Goal: Information Seeking & Learning: Learn about a topic

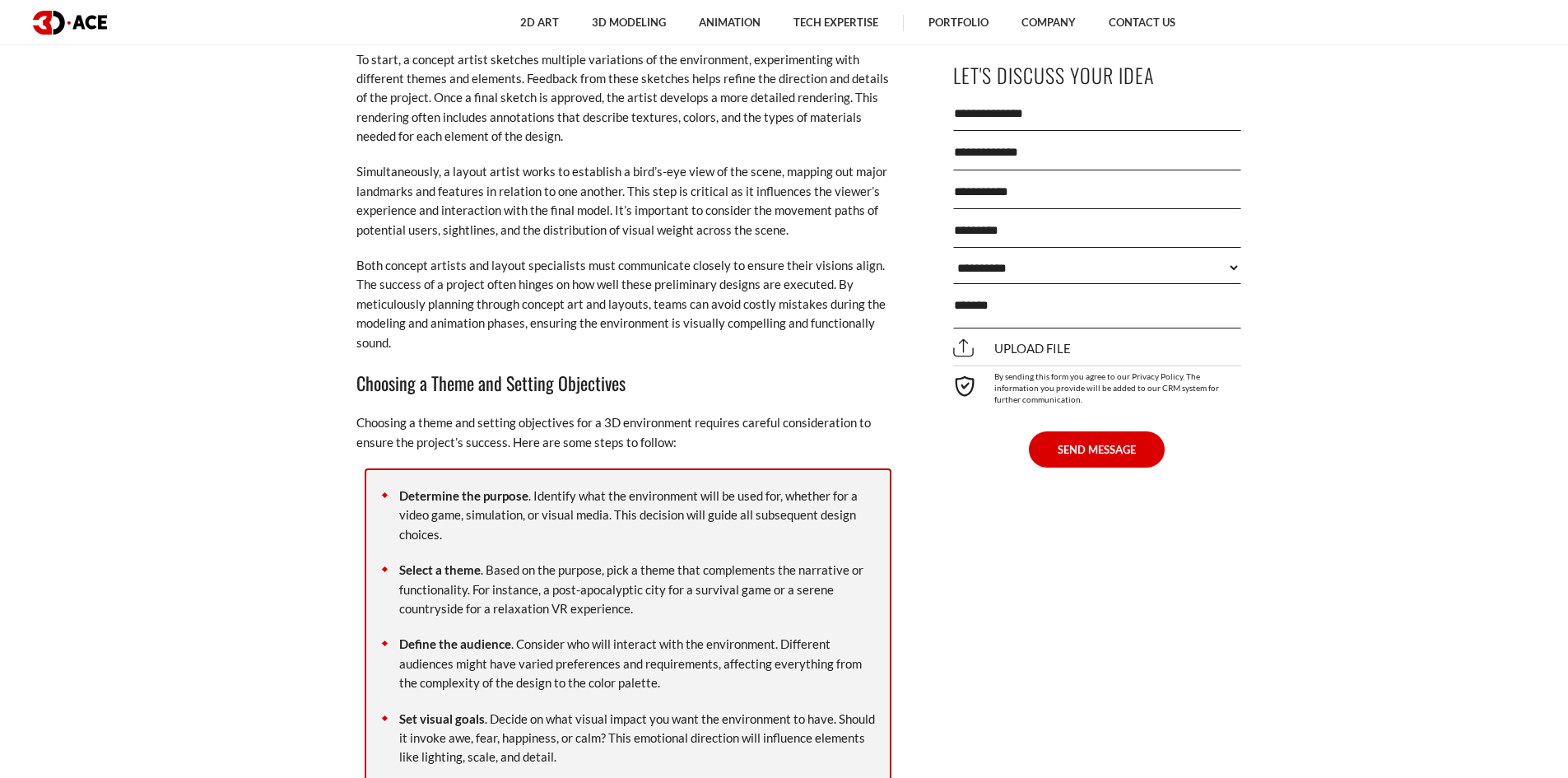
scroll to position [5023, 0]
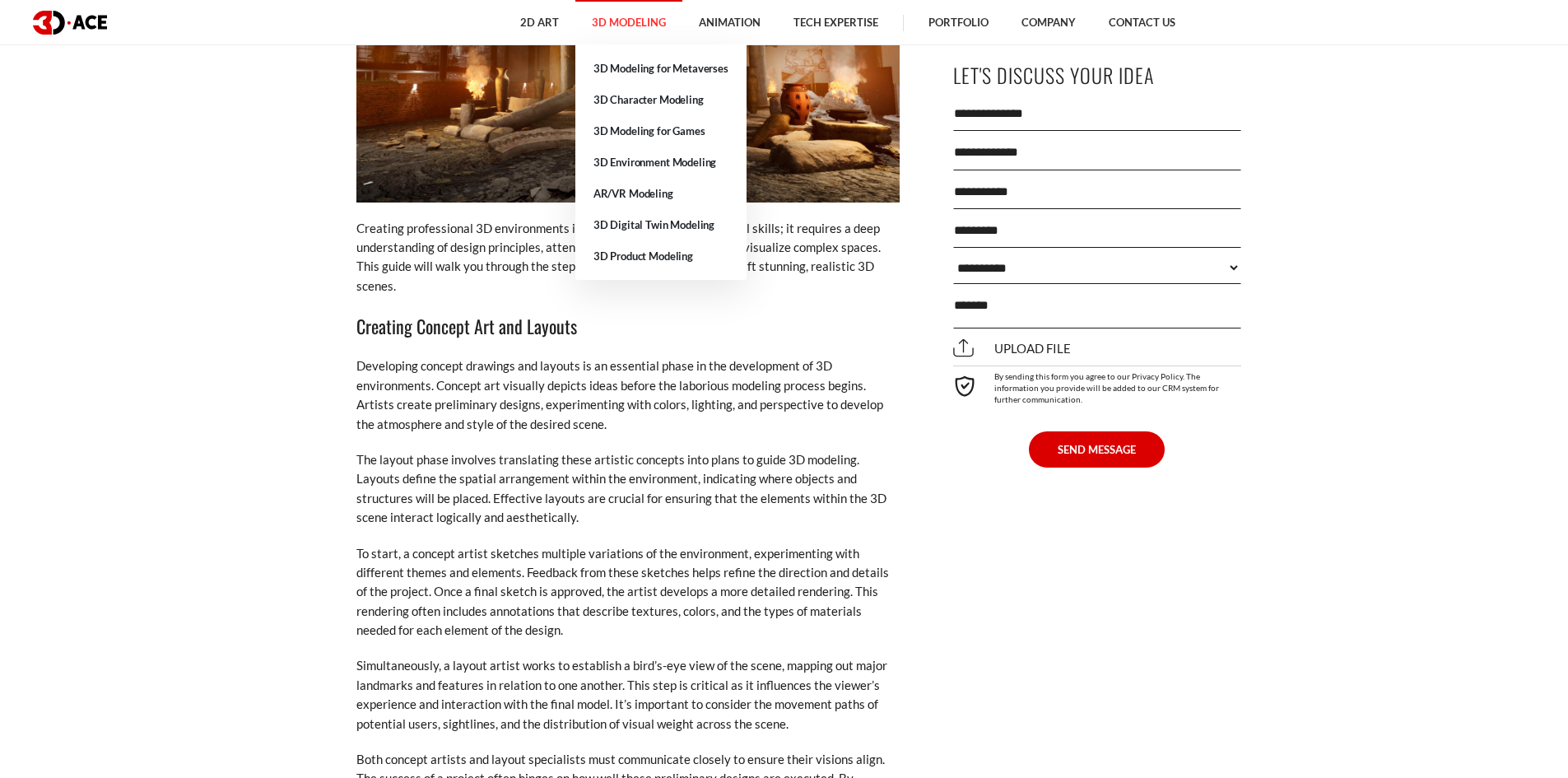
click at [623, 26] on link "3D Modeling" at bounding box center [629, 22] width 107 height 45
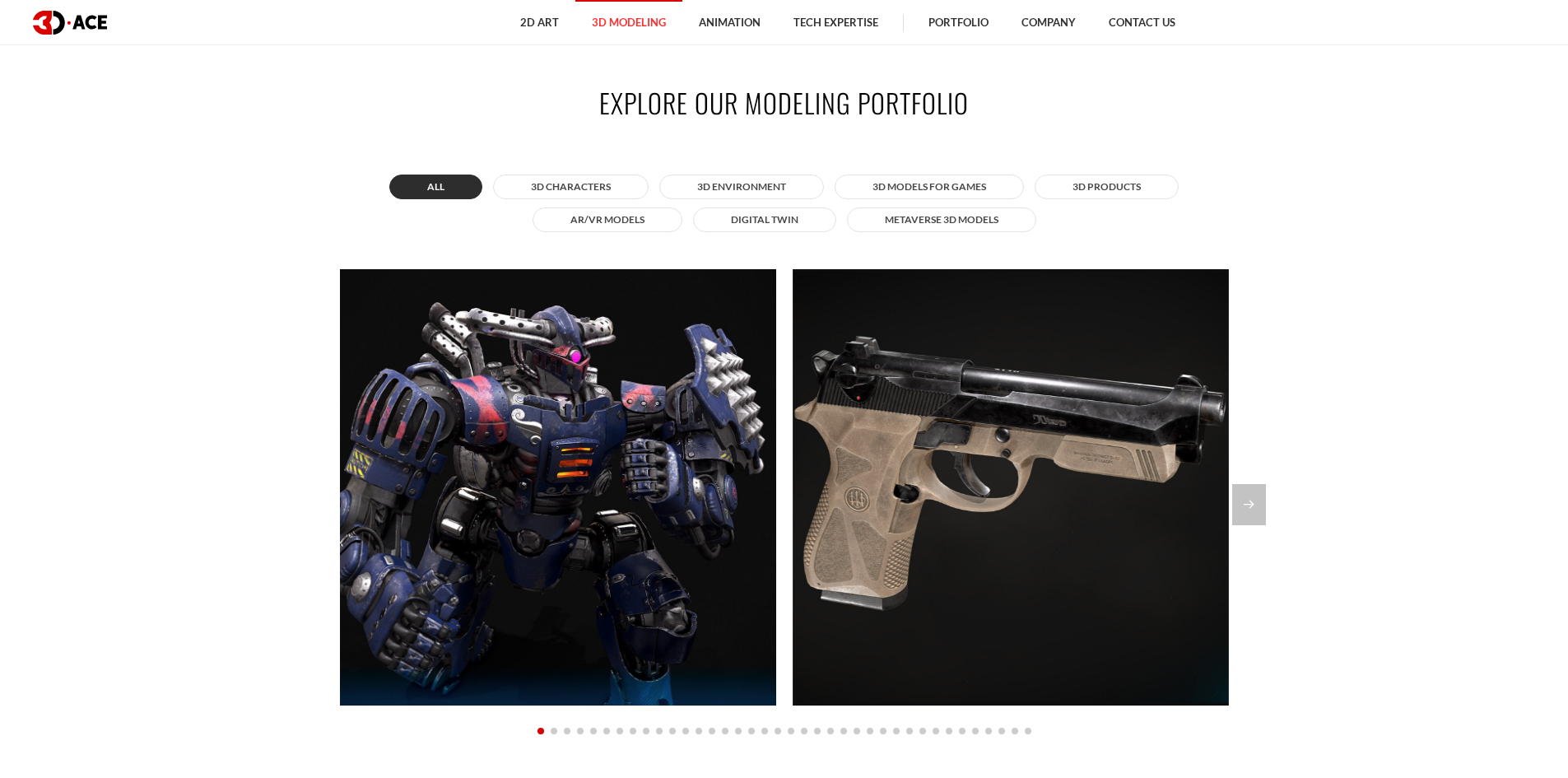
scroll to position [1564, 0]
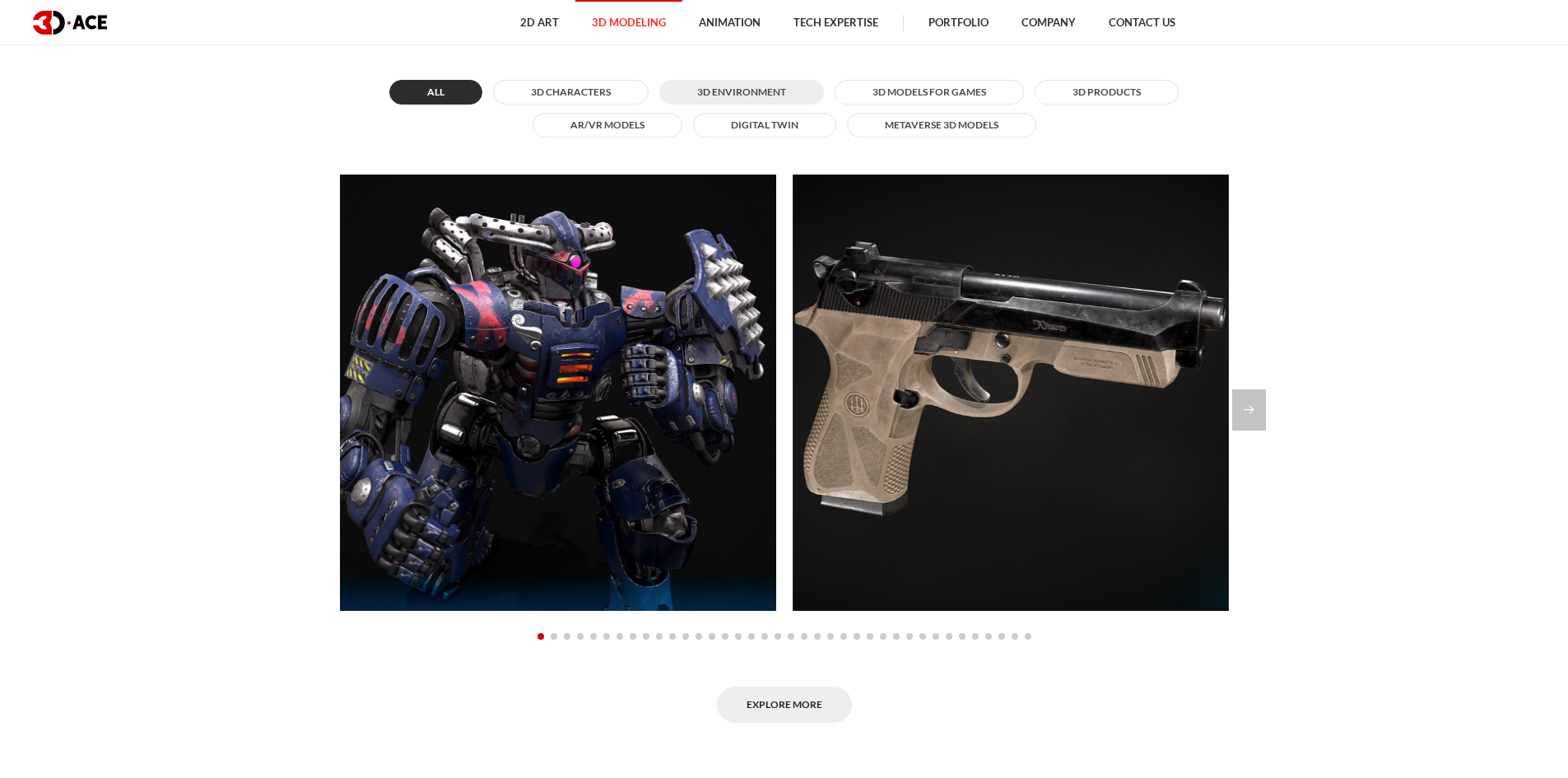
click at [704, 92] on button "3D Environment" at bounding box center [742, 92] width 165 height 25
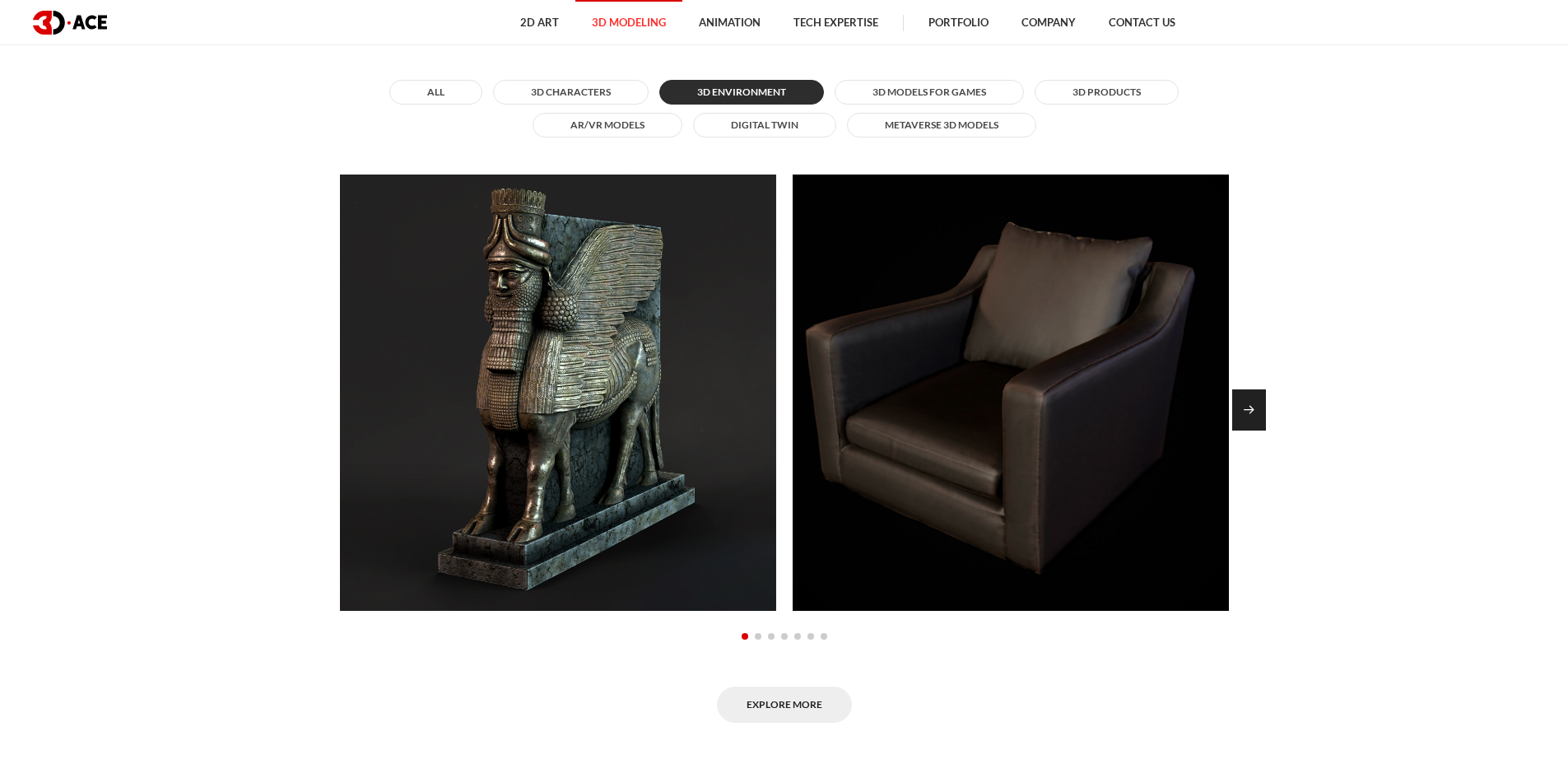
click at [1256, 422] on div "Next slide" at bounding box center [1249, 410] width 34 height 41
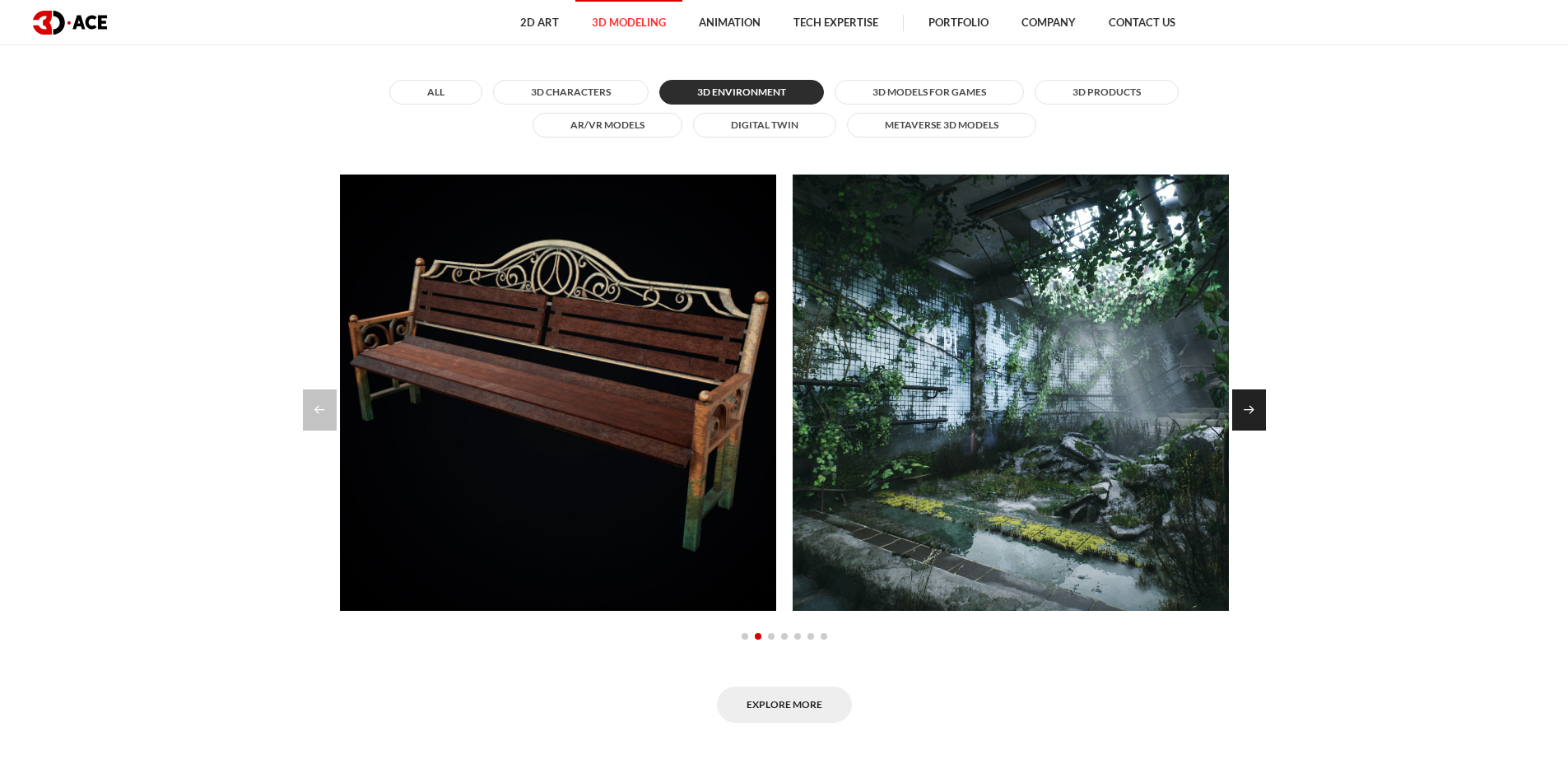
click at [1256, 422] on div "Next slide" at bounding box center [1249, 410] width 34 height 41
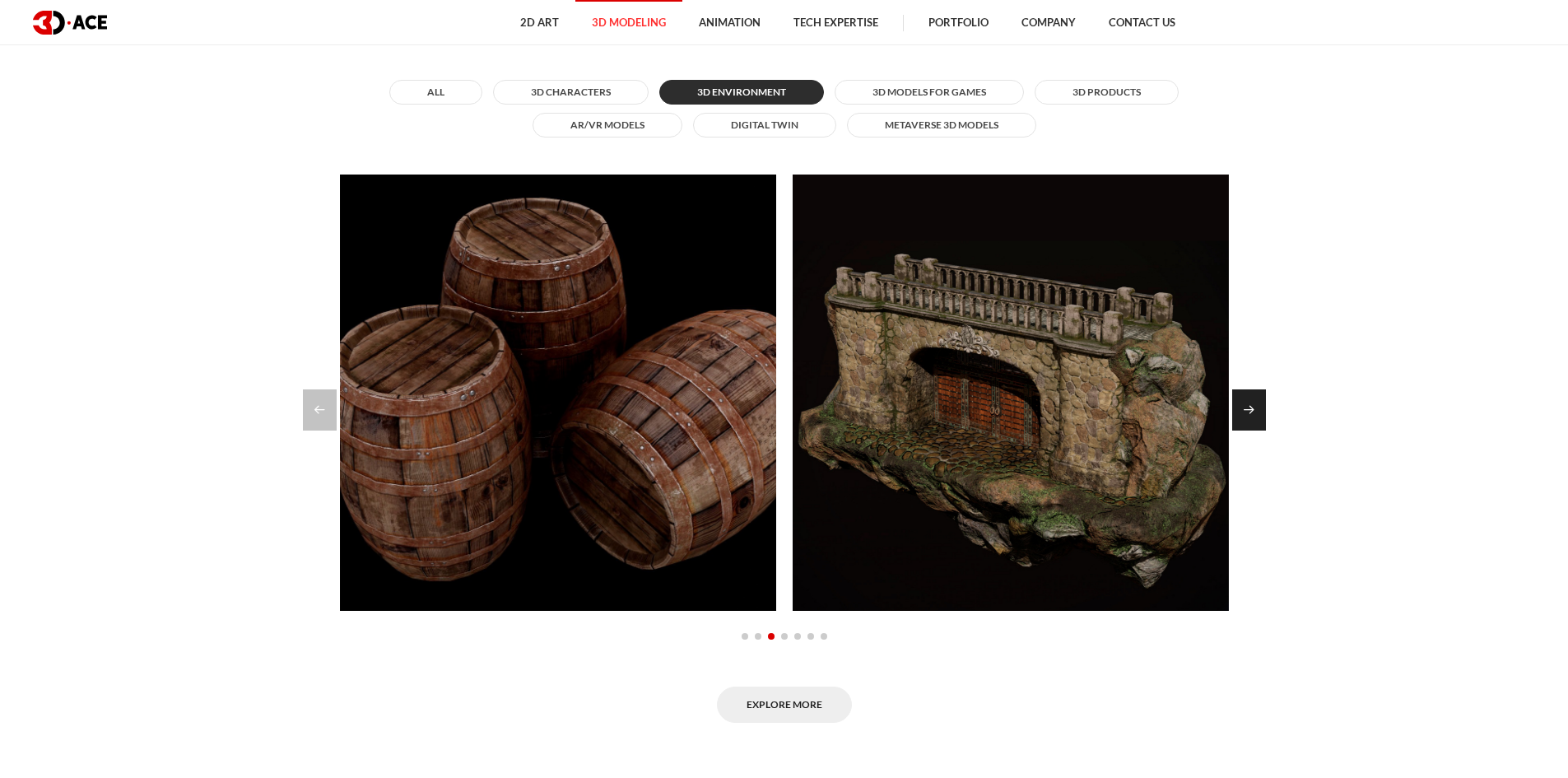
click at [1256, 422] on div "Next slide" at bounding box center [1249, 410] width 34 height 41
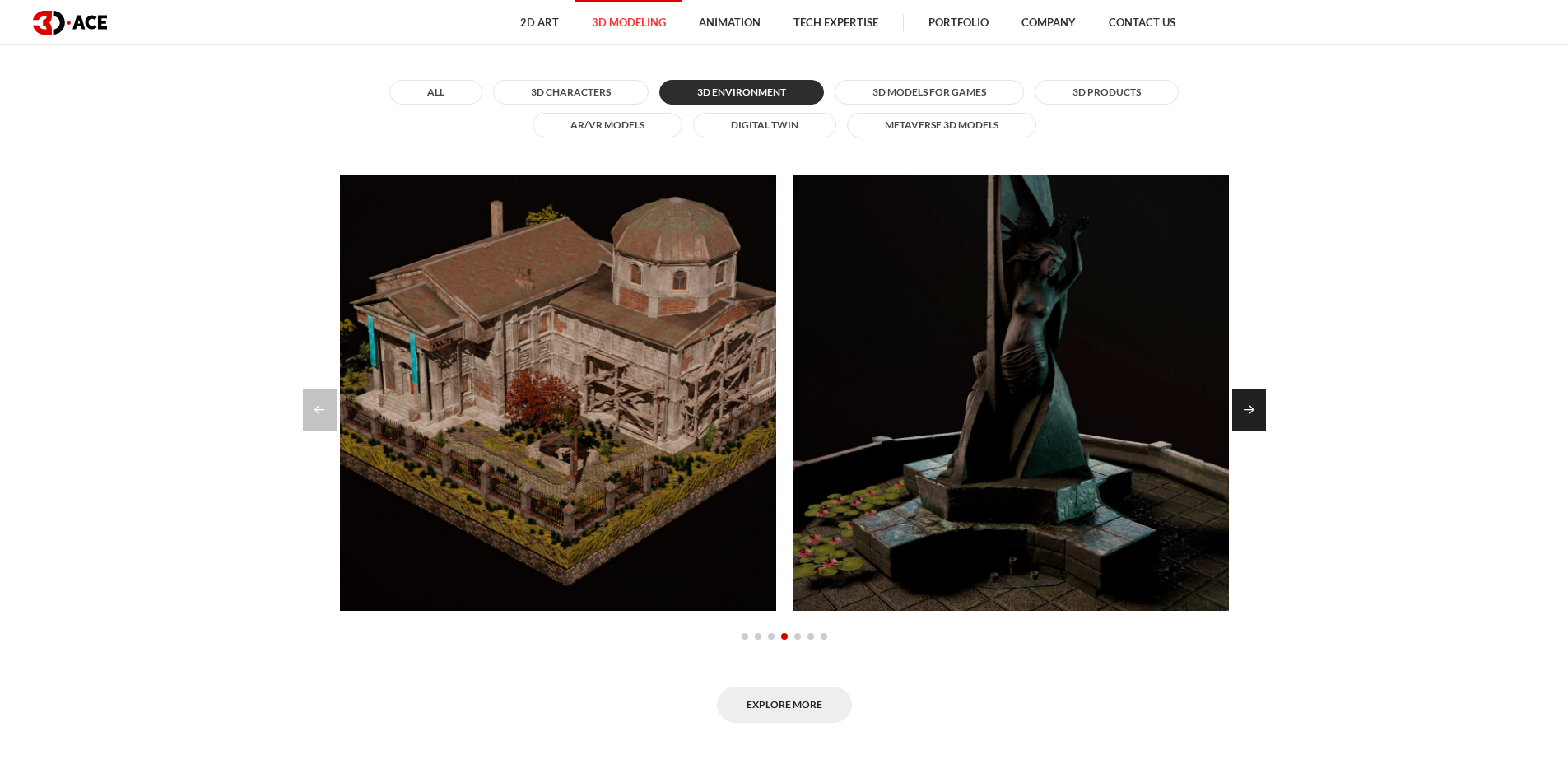
click at [1256, 422] on div "Next slide" at bounding box center [1249, 410] width 34 height 41
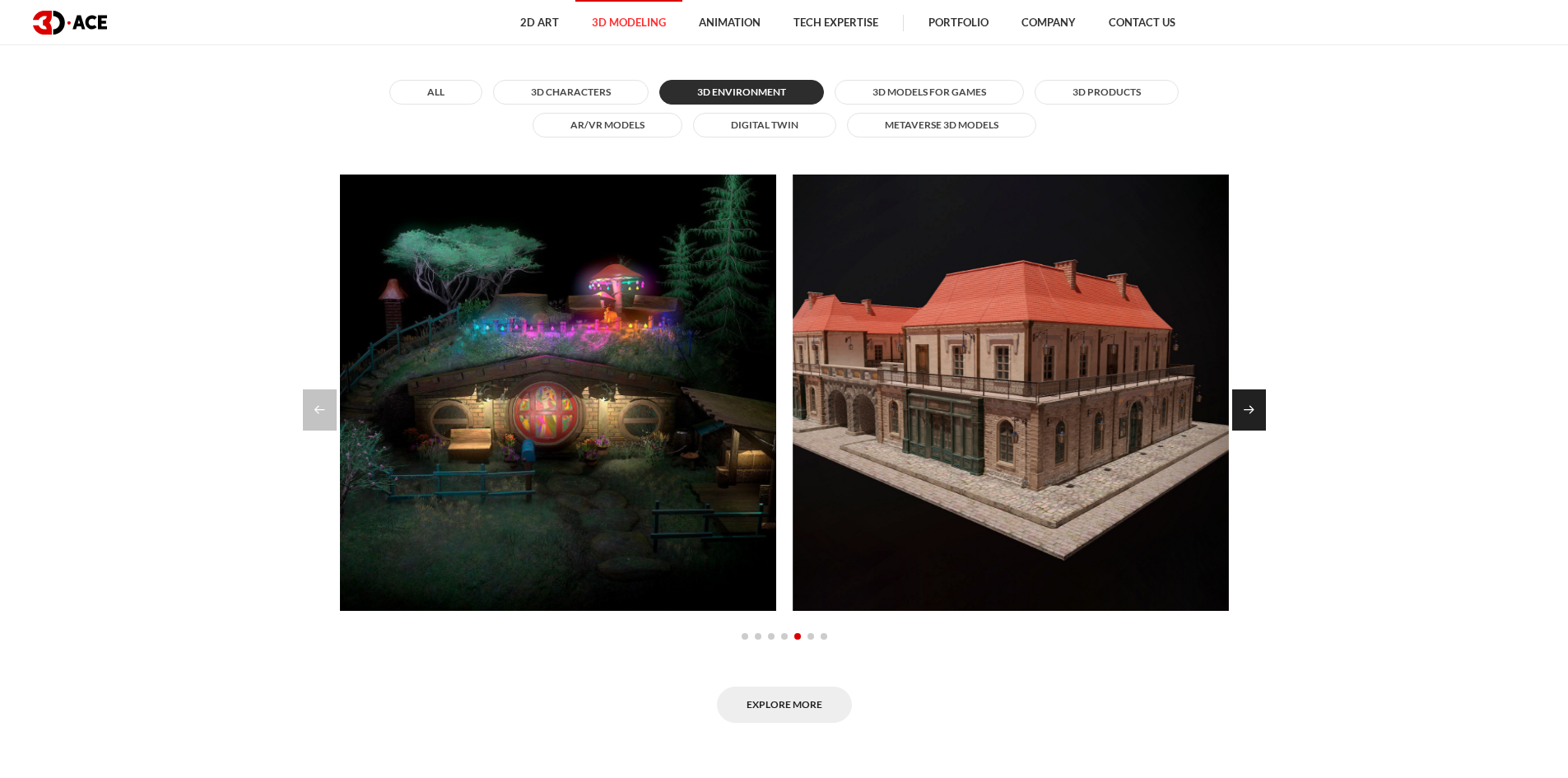
click at [1256, 422] on div "Next slide" at bounding box center [1249, 410] width 34 height 41
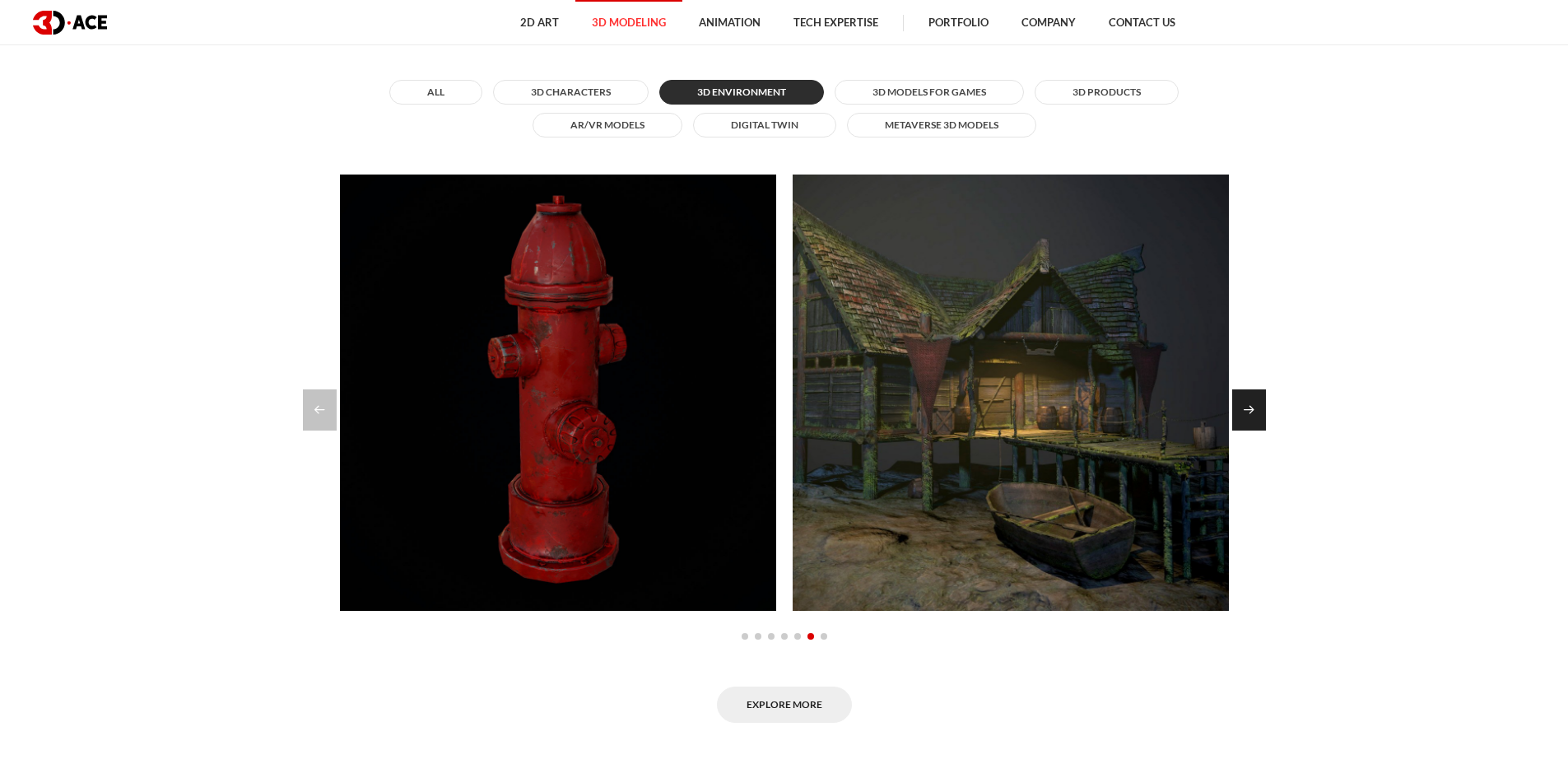
click at [1256, 422] on div "Next slide" at bounding box center [1249, 410] width 34 height 41
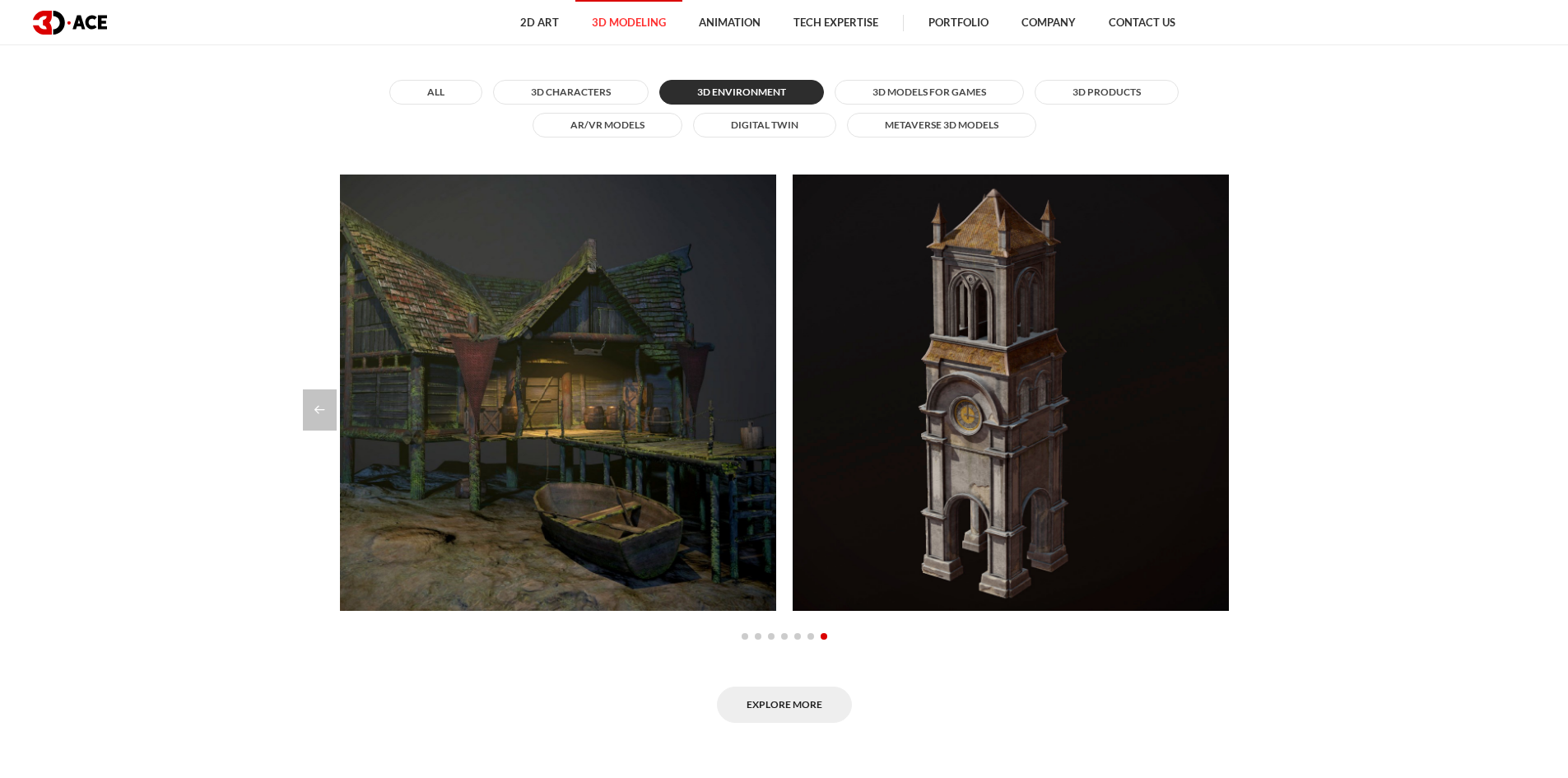
click at [1256, 422] on div at bounding box center [784, 410] width 963 height 41
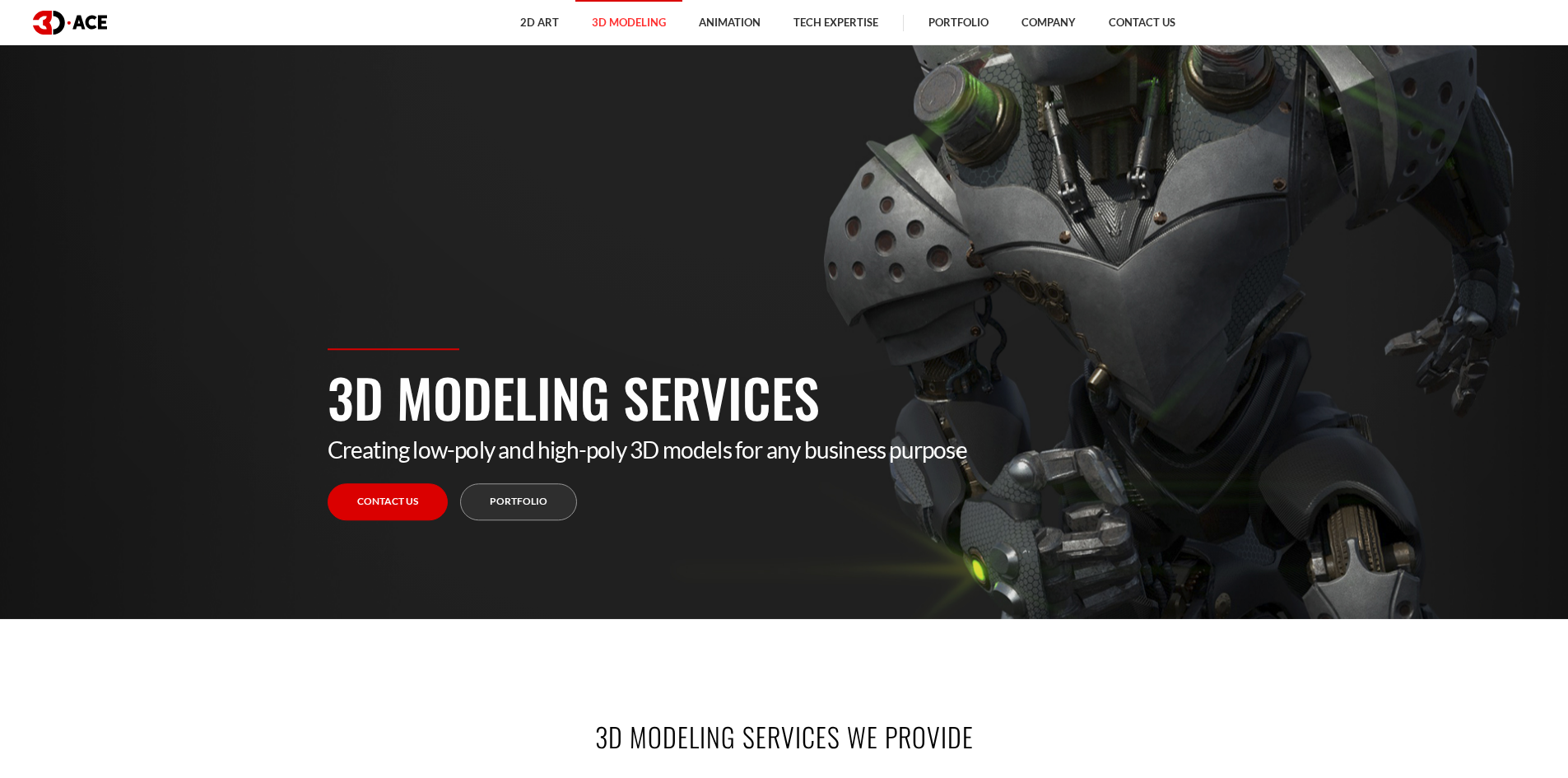
scroll to position [0, 0]
